Goal: Book appointment/travel/reservation

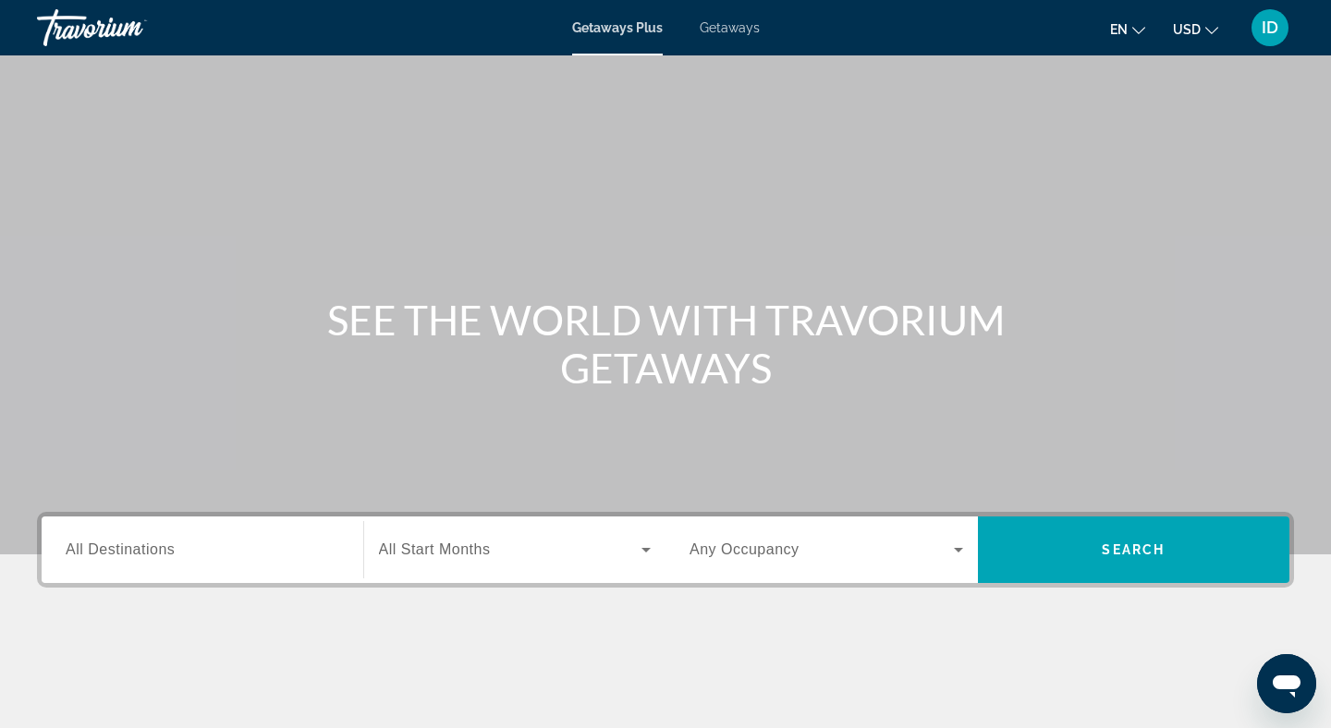
click at [264, 528] on div "Search widget" at bounding box center [203, 550] width 274 height 53
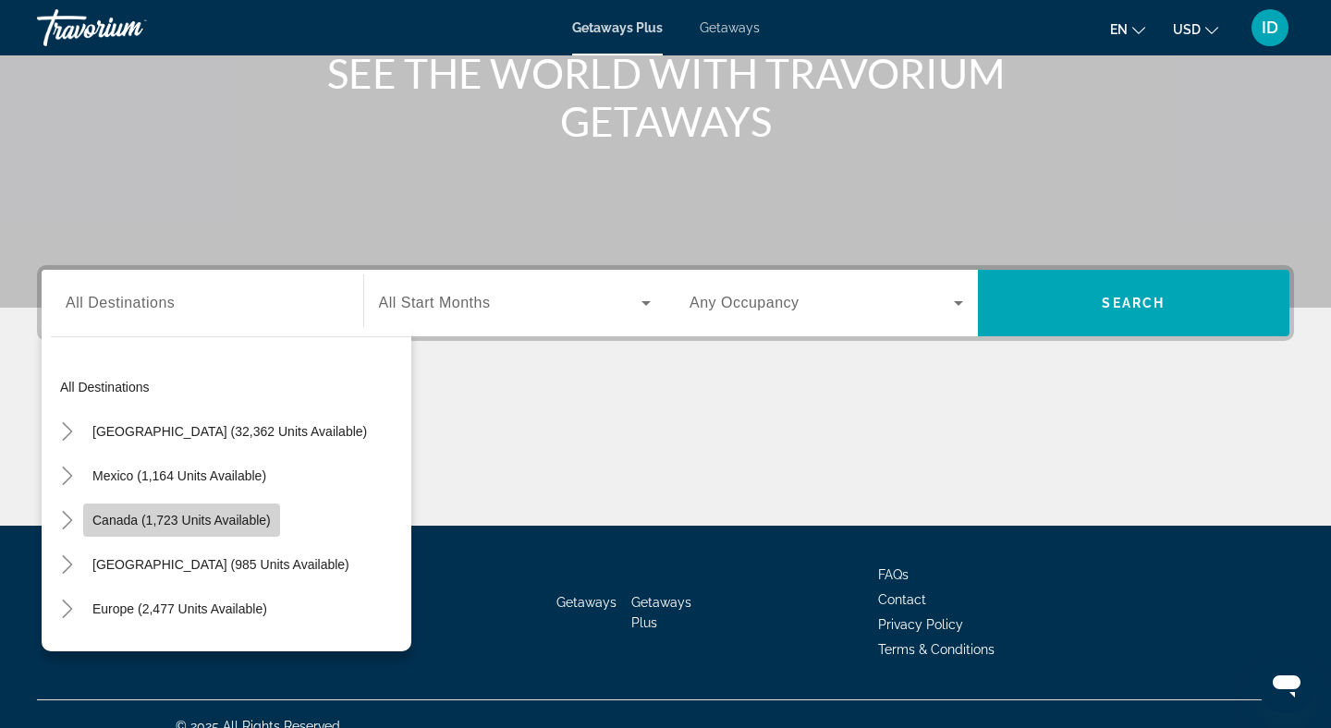
scroll to position [271, 0]
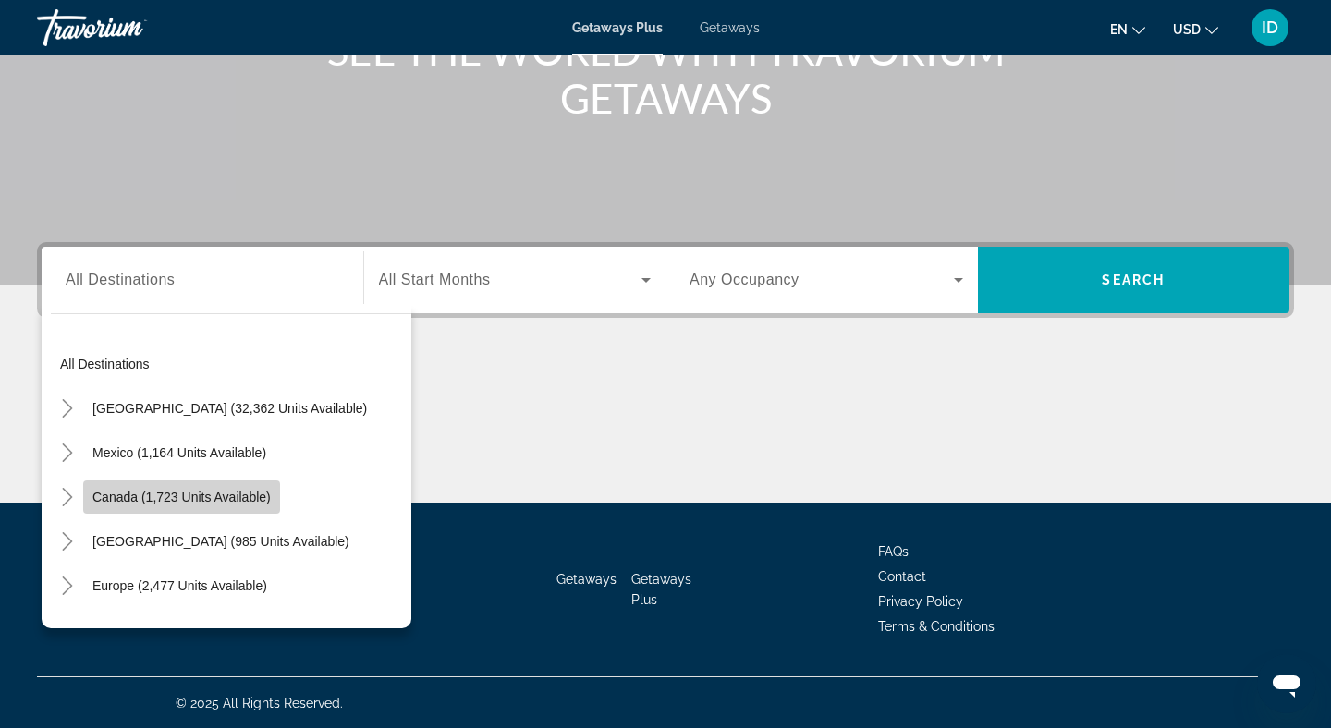
click at [248, 544] on mat-tree "All destinations [GEOGRAPHIC_DATA] (32,362 units available) [GEOGRAPHIC_DATA] (…" at bounding box center [231, 630] width 360 height 577
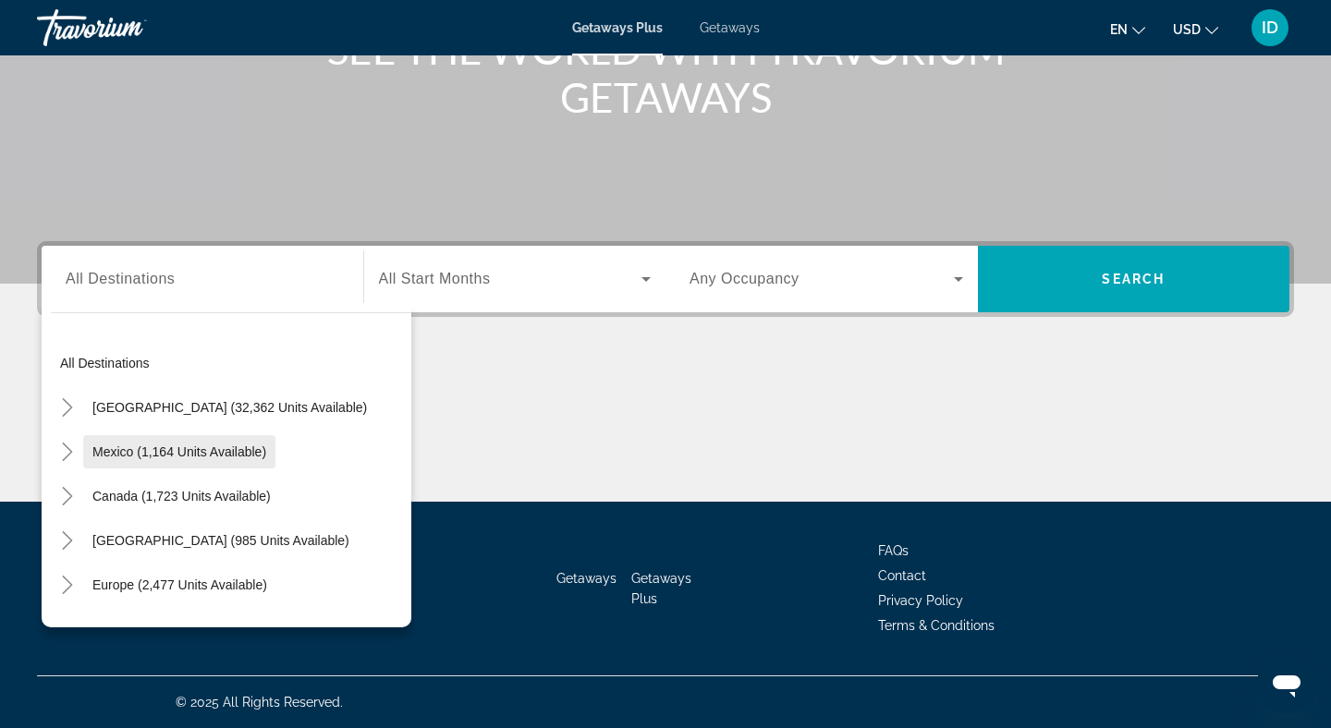
click at [128, 453] on span "Mexico (1,164 units available)" at bounding box center [179, 451] width 174 height 15
type input "**********"
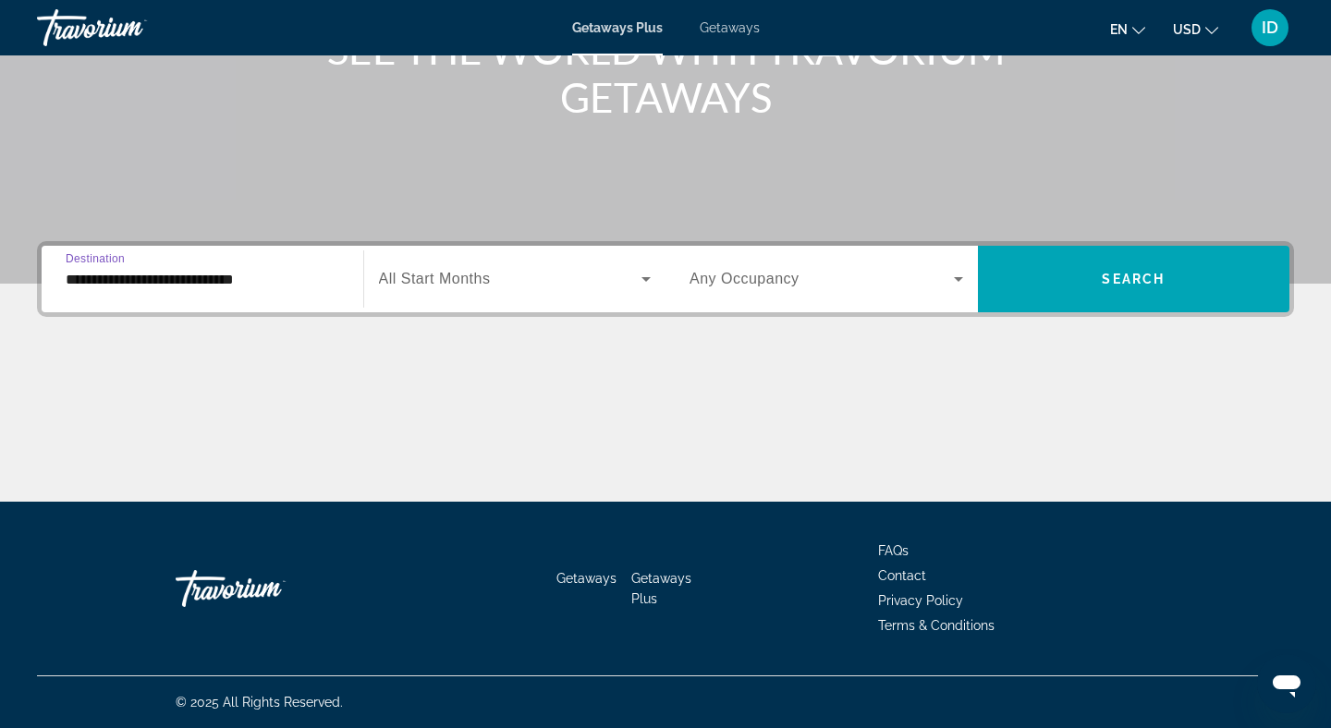
click at [499, 264] on div "Search widget" at bounding box center [515, 279] width 273 height 52
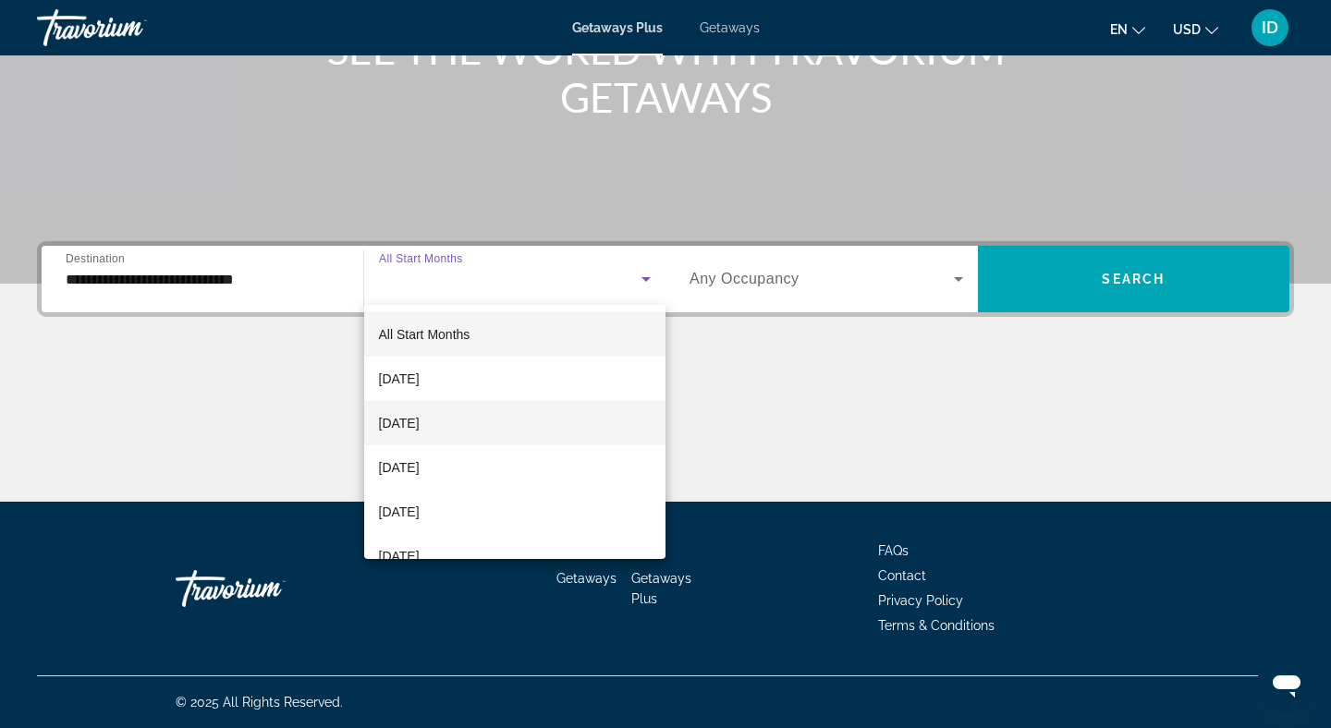
click at [420, 419] on span "[DATE]" at bounding box center [399, 423] width 41 height 22
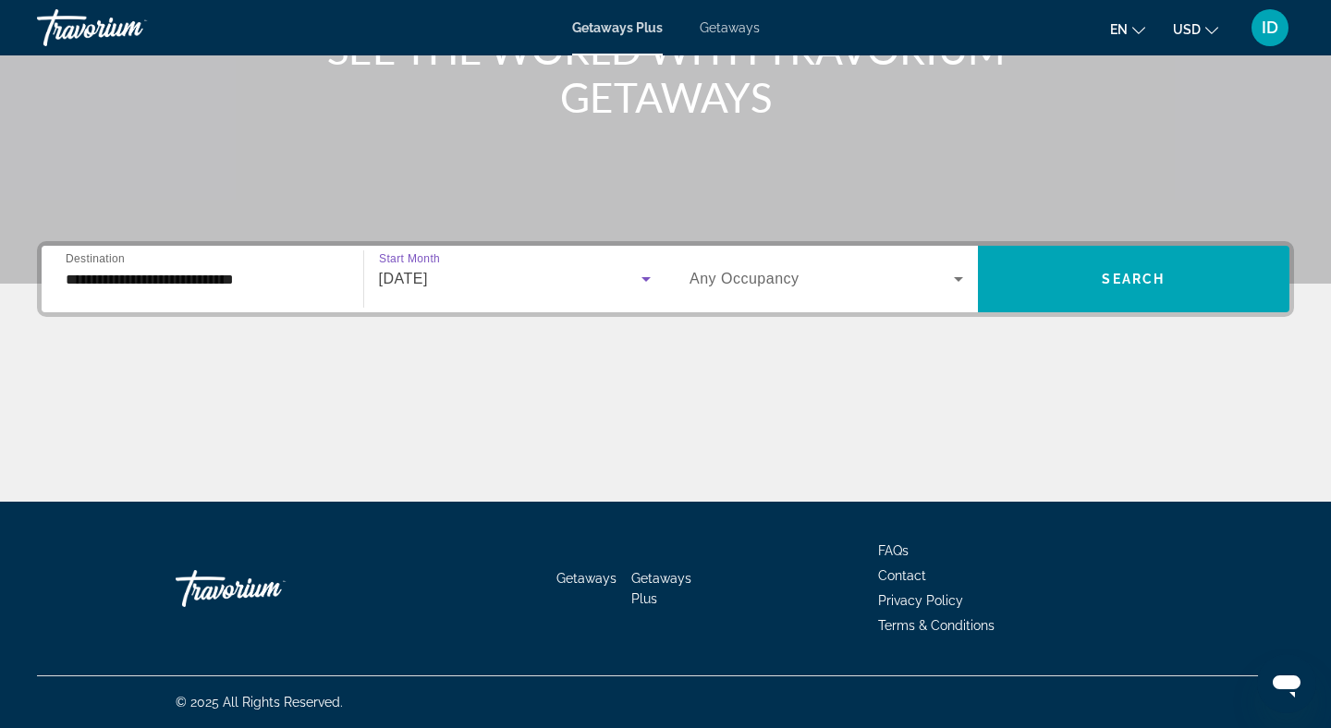
click at [751, 276] on span "Any Occupancy" at bounding box center [744, 279] width 110 height 16
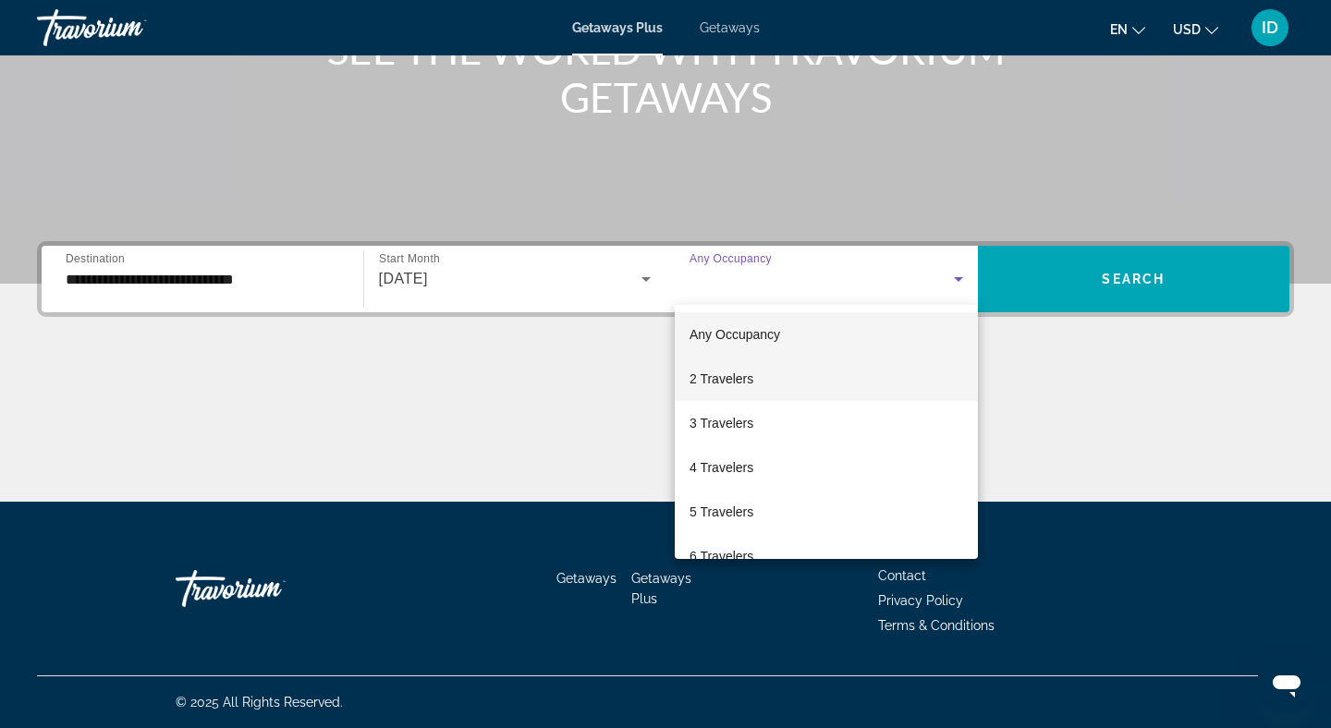
click at [723, 371] on span "2 Travelers" at bounding box center [721, 379] width 64 height 22
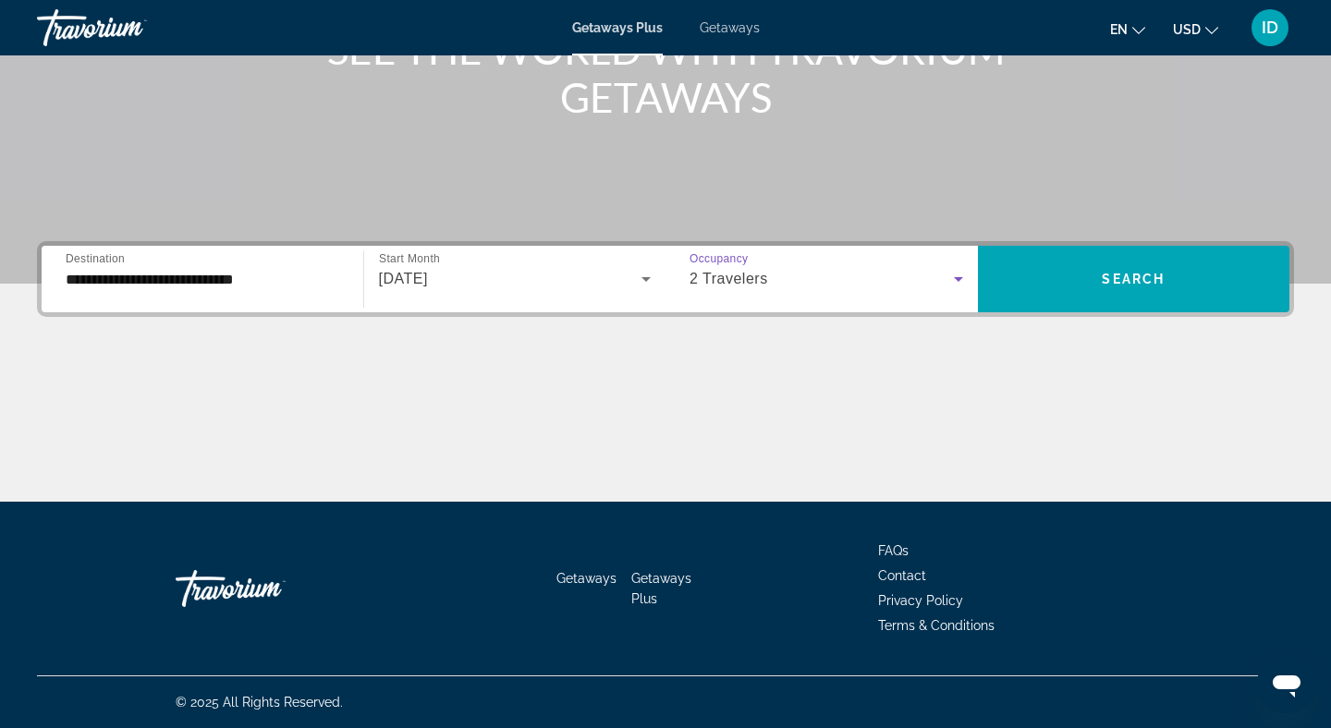
click at [868, 284] on div "2 Travelers" at bounding box center [821, 279] width 264 height 22
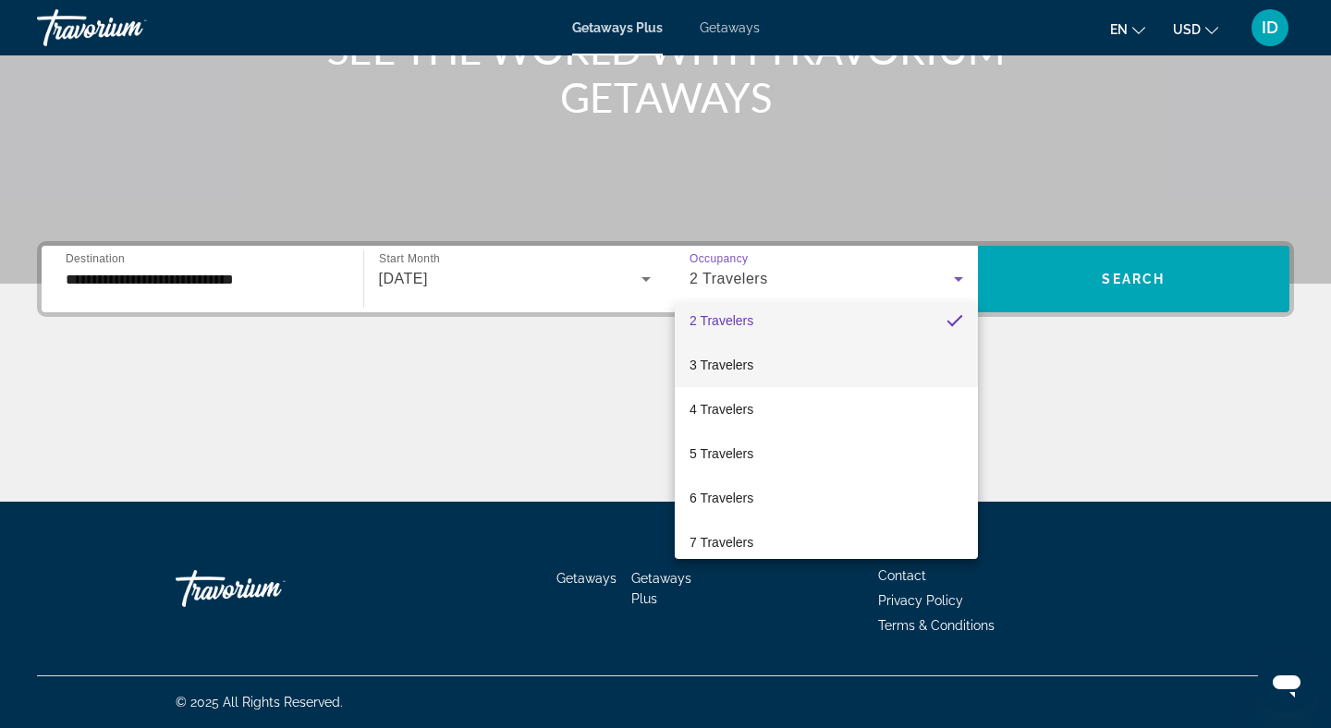
scroll to position [0, 0]
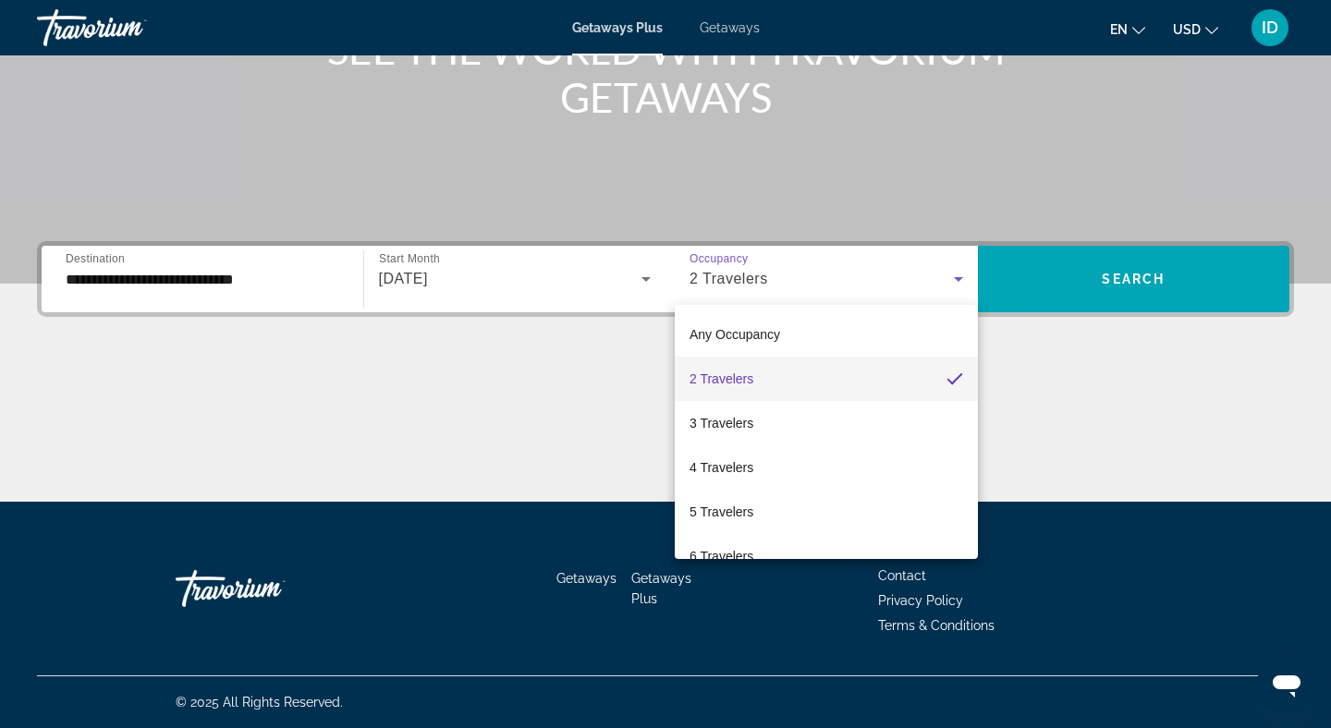
click at [1129, 279] on div at bounding box center [665, 364] width 1331 height 728
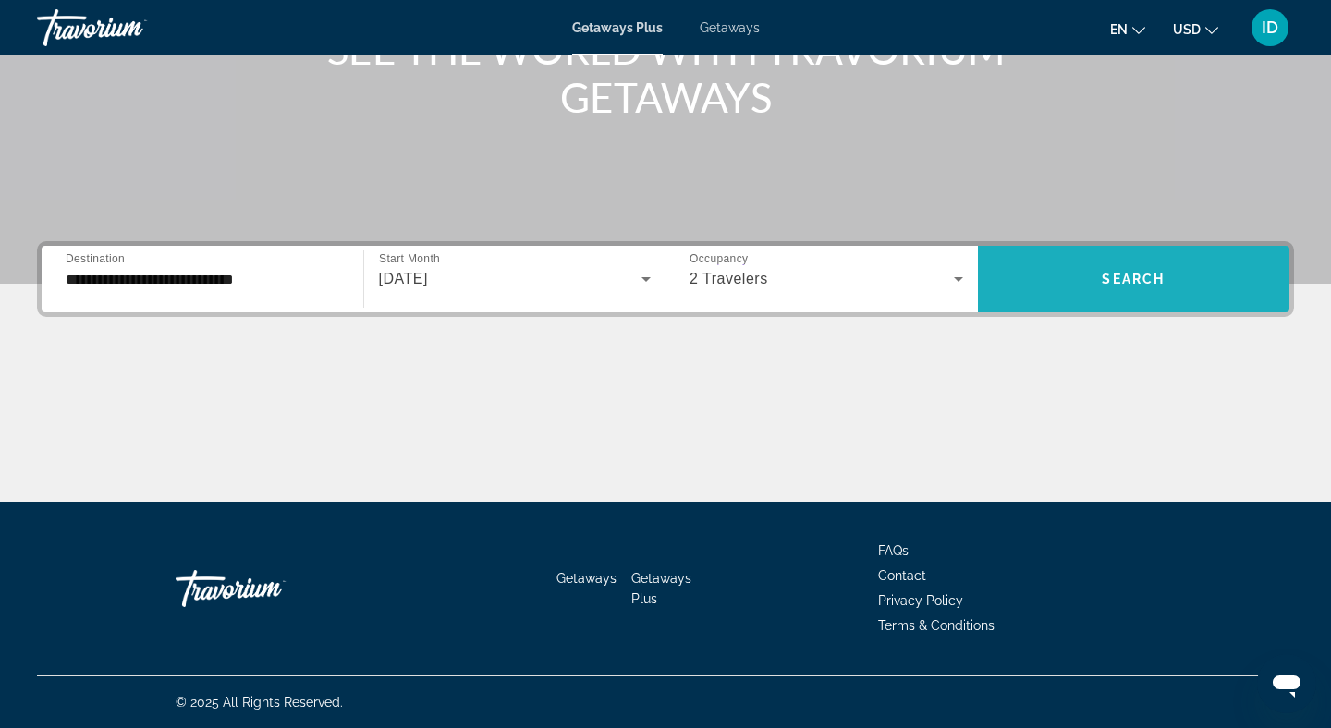
click at [1129, 279] on span "Search" at bounding box center [1132, 279] width 63 height 15
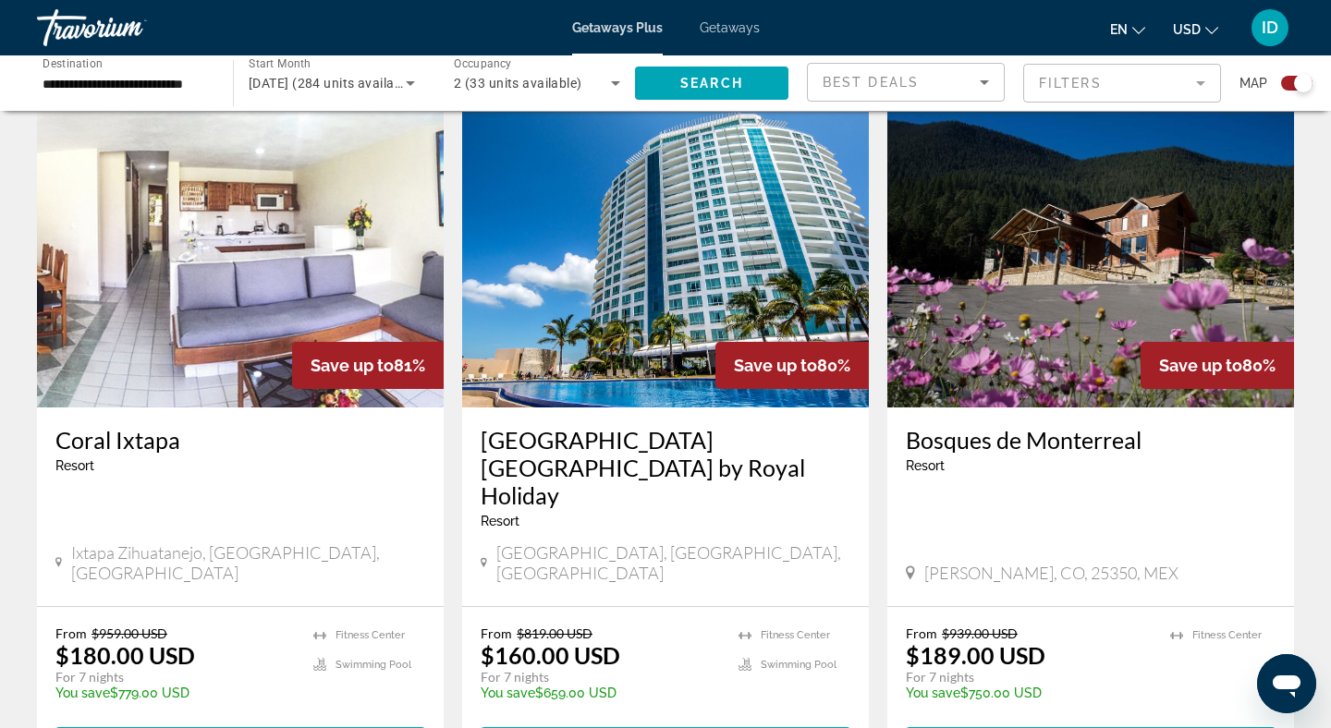
scroll to position [2659, 0]
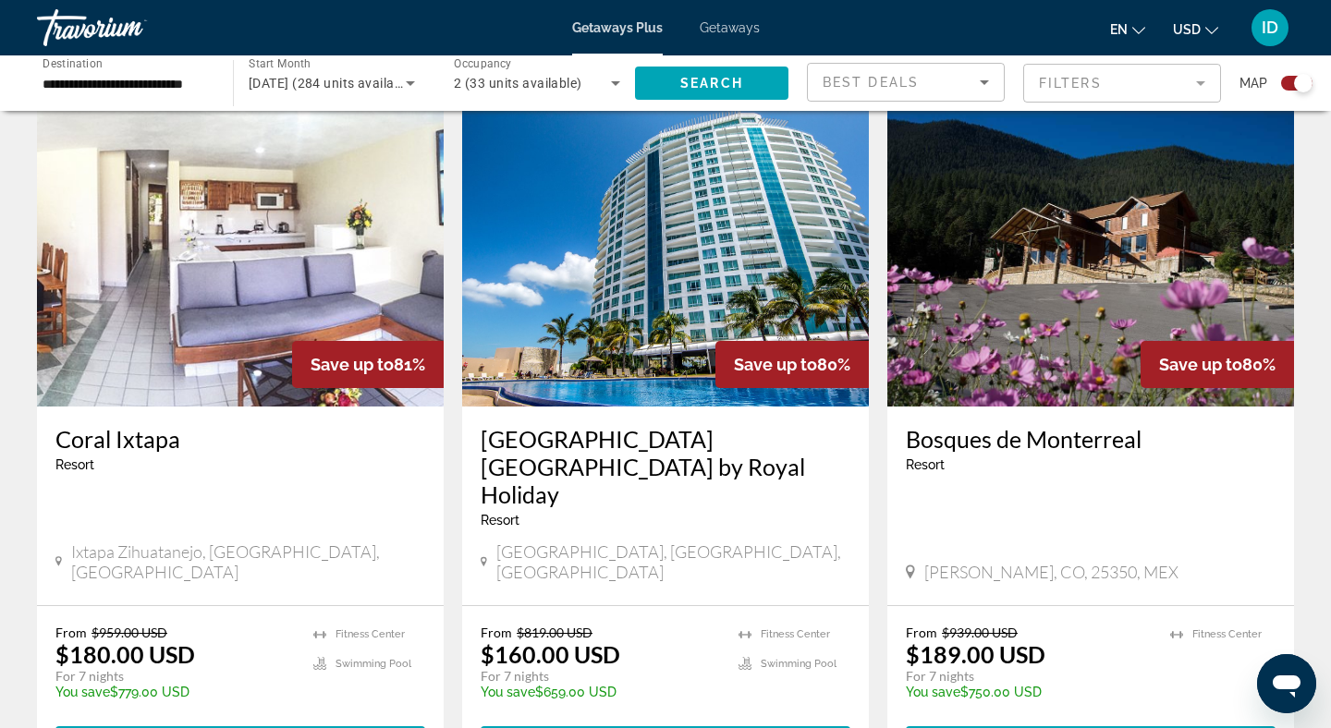
click at [1034, 74] on mat-form-field "Filters" at bounding box center [1122, 83] width 198 height 39
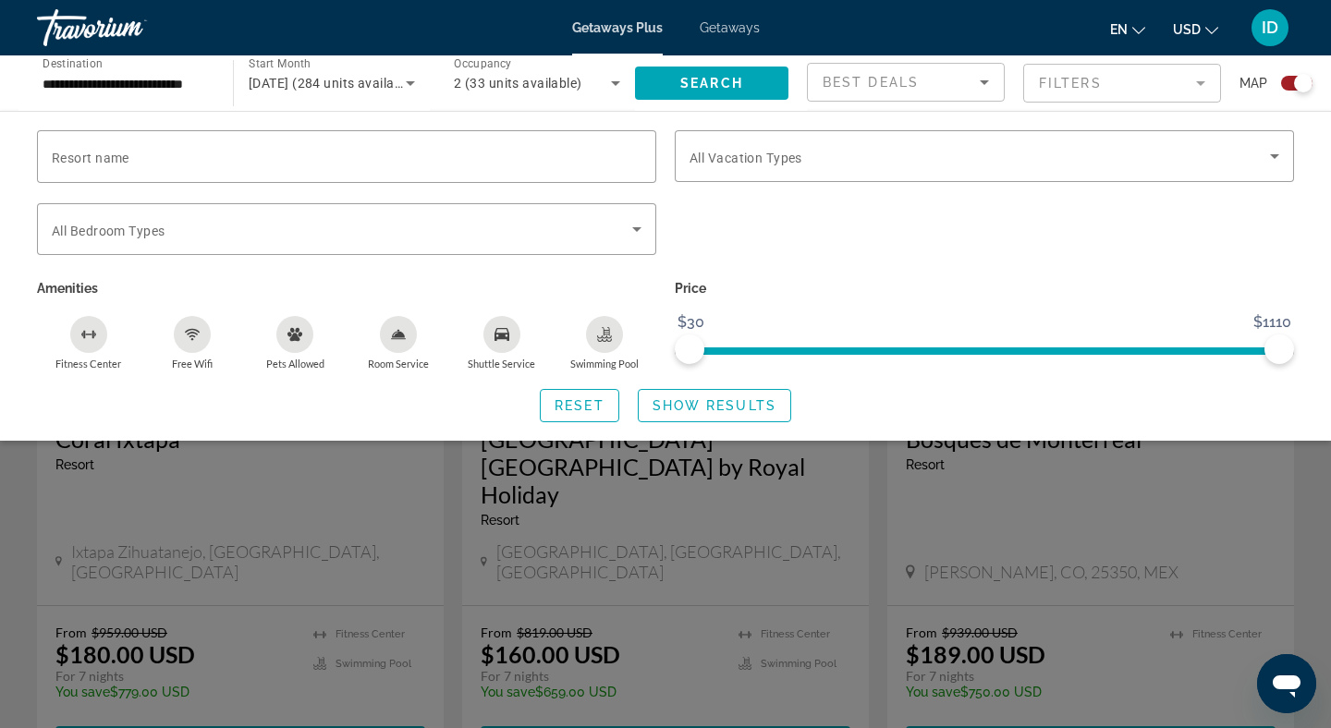
click at [923, 67] on div "Best Deals" at bounding box center [905, 90] width 166 height 52
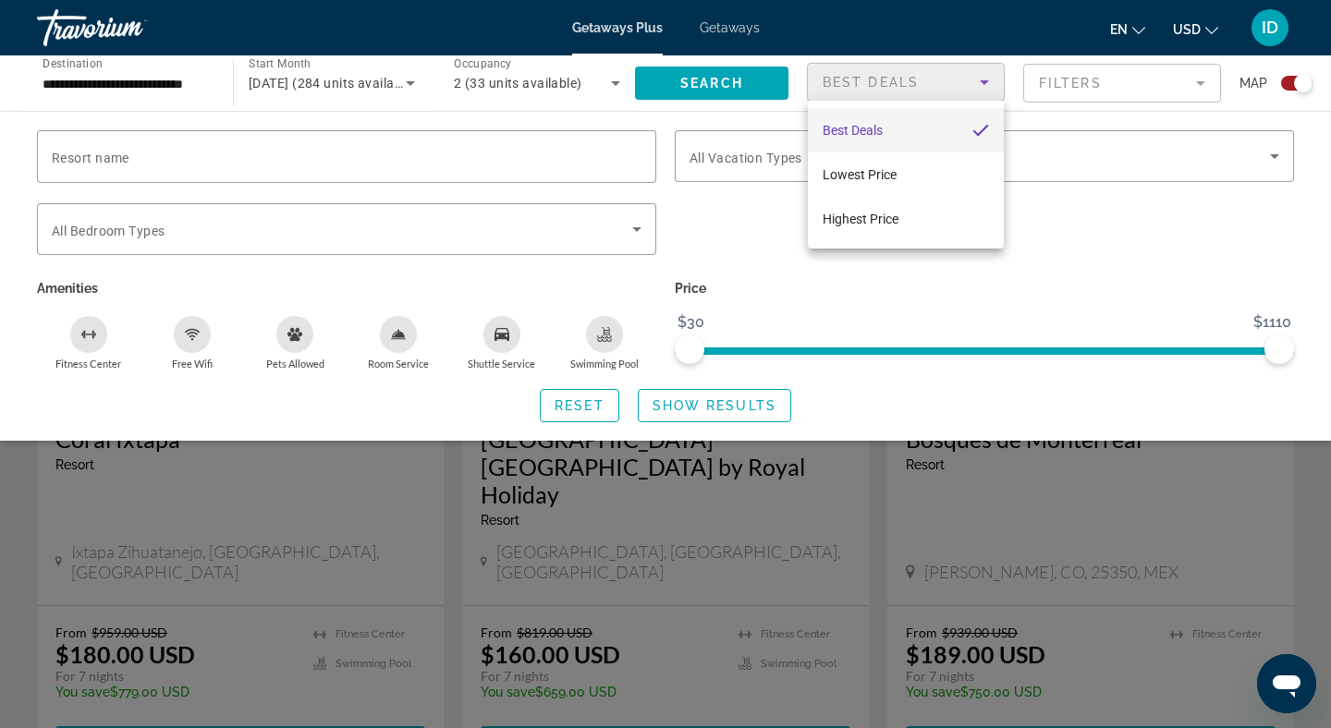
click at [923, 67] on div at bounding box center [665, 364] width 1331 height 728
click at [918, 78] on div "Best Deals" at bounding box center [900, 82] width 157 height 22
click at [876, 157] on mat-option "Lowest Price" at bounding box center [906, 174] width 196 height 44
click at [782, 487] on div "Search widget" at bounding box center [665, 502] width 1331 height 451
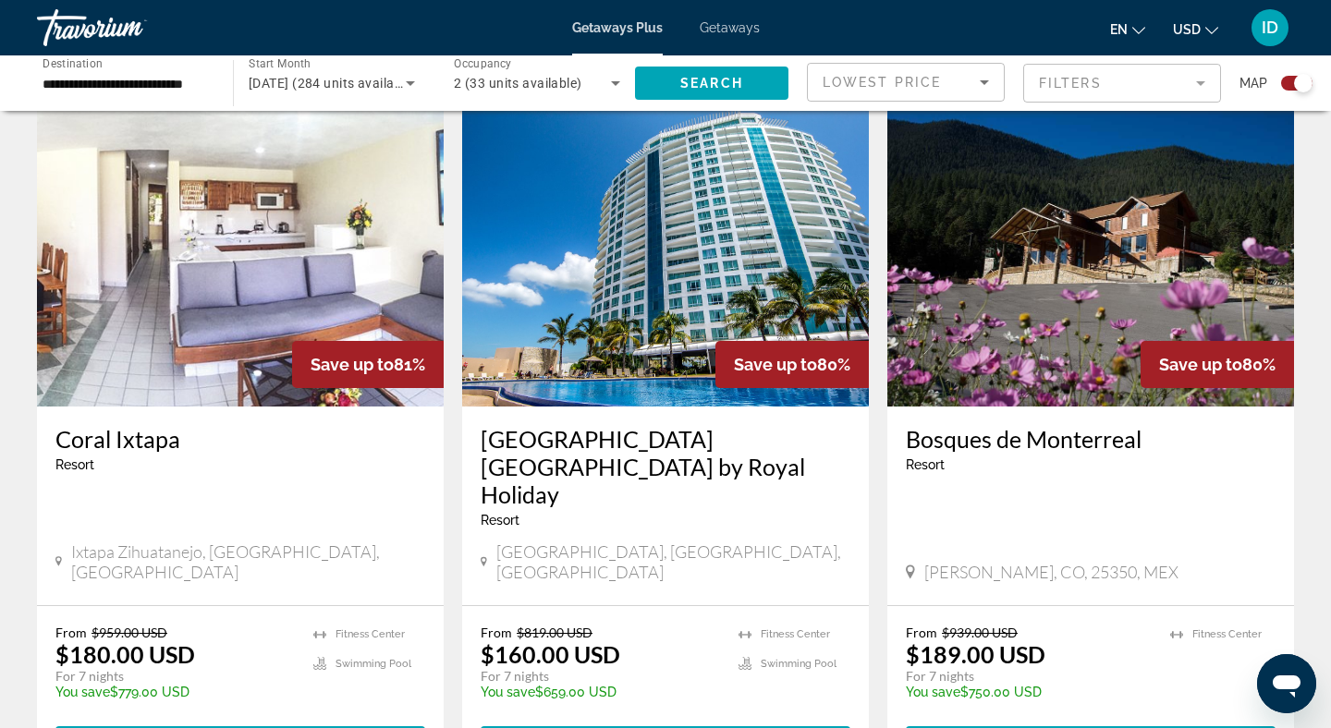
click at [871, 81] on span "Lowest Price" at bounding box center [881, 82] width 118 height 15
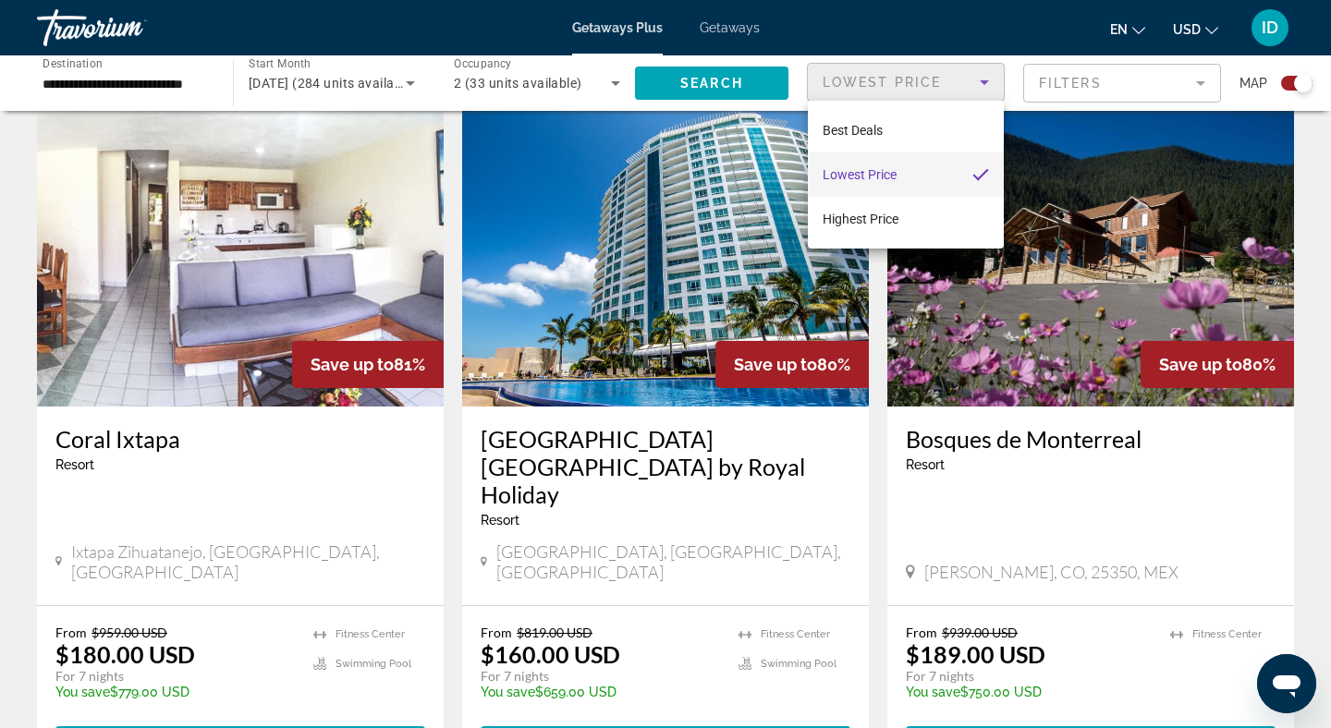
click at [813, 167] on mat-option "Lowest Price" at bounding box center [906, 174] width 196 height 44
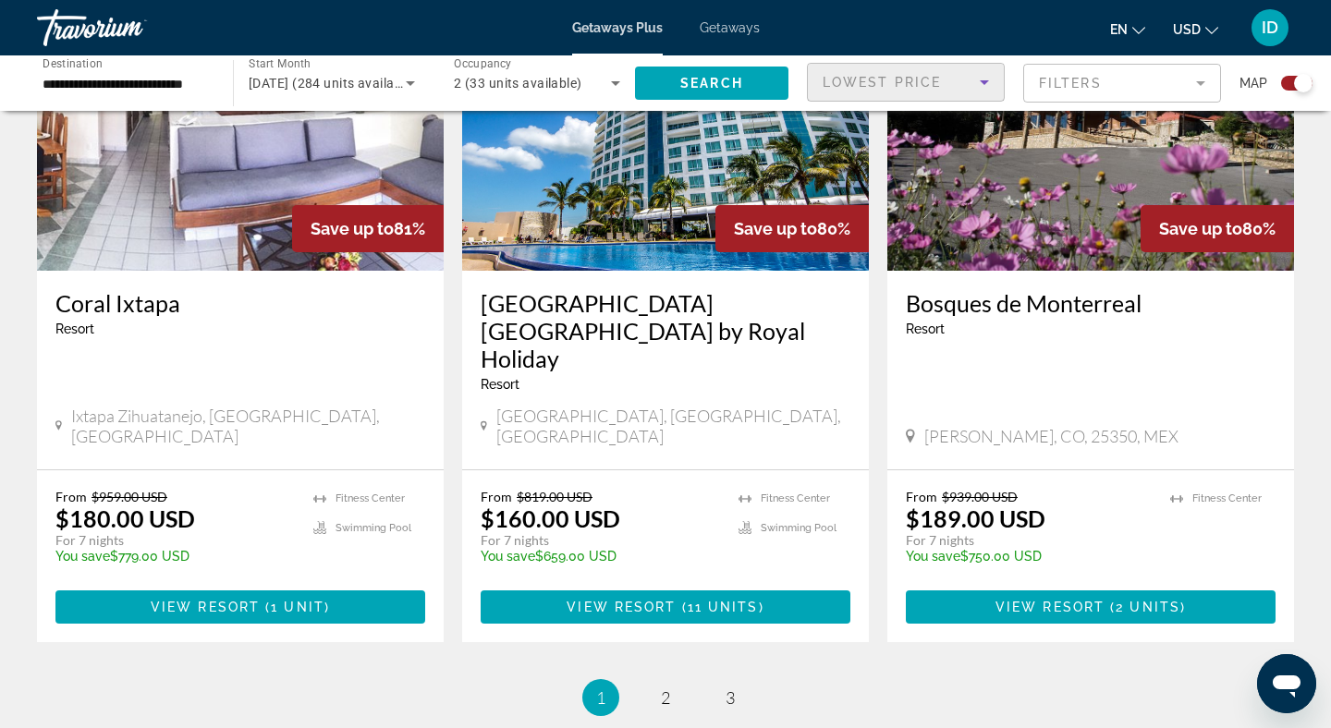
scroll to position [2786, 0]
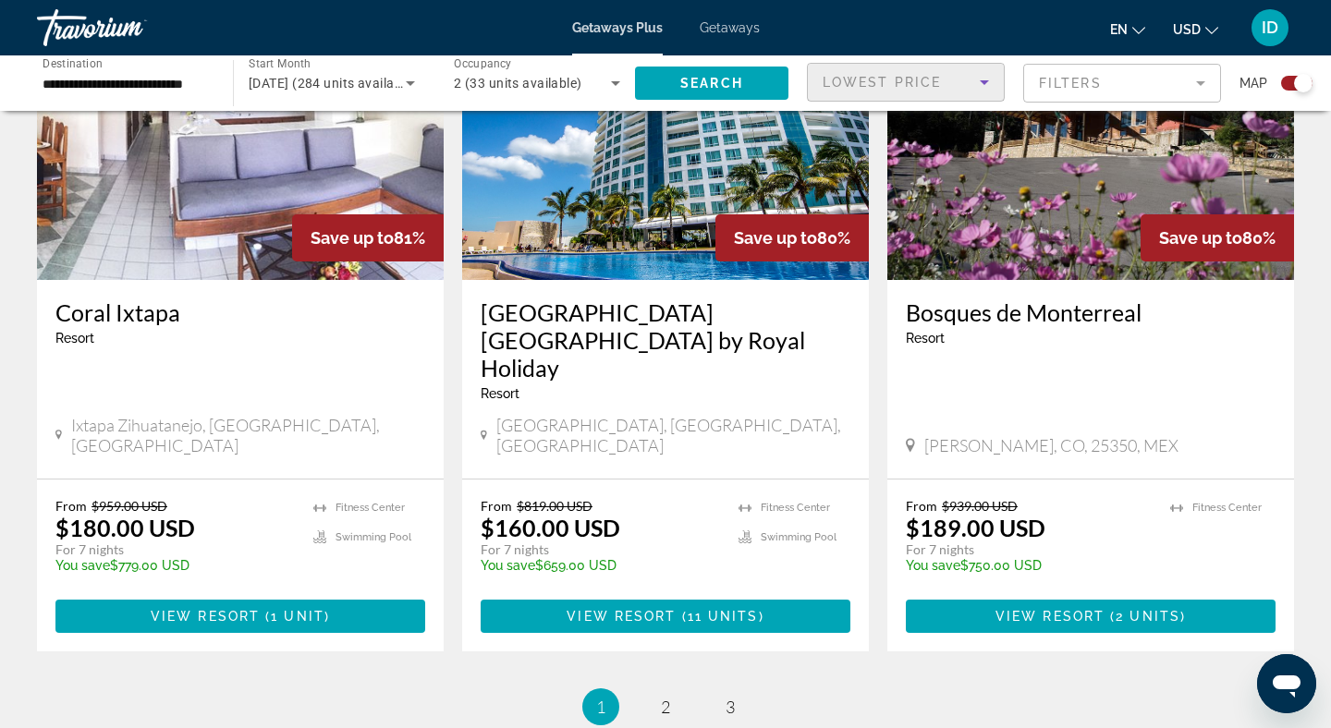
click at [669, 688] on li "page 2" at bounding box center [665, 706] width 37 height 37
click at [661, 697] on span "2" at bounding box center [665, 707] width 9 height 20
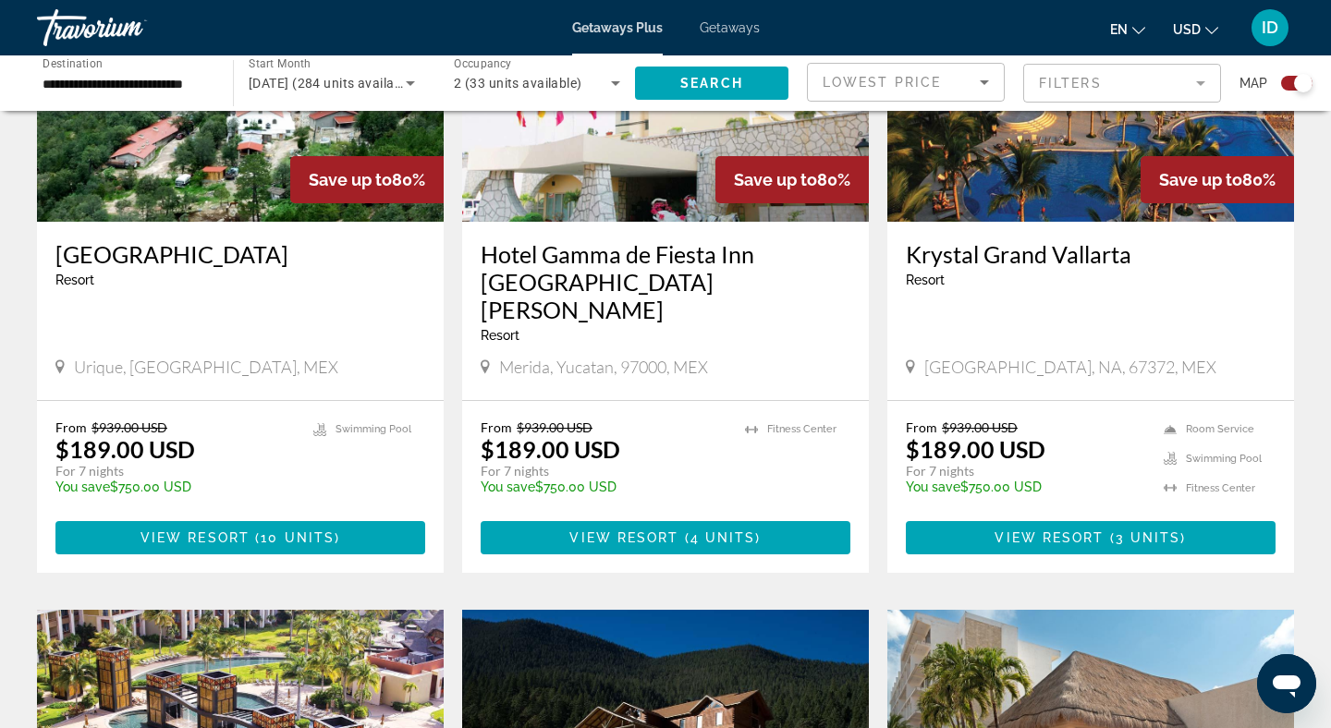
scroll to position [1481, 0]
